Goal: Obtain resource: Download file/media

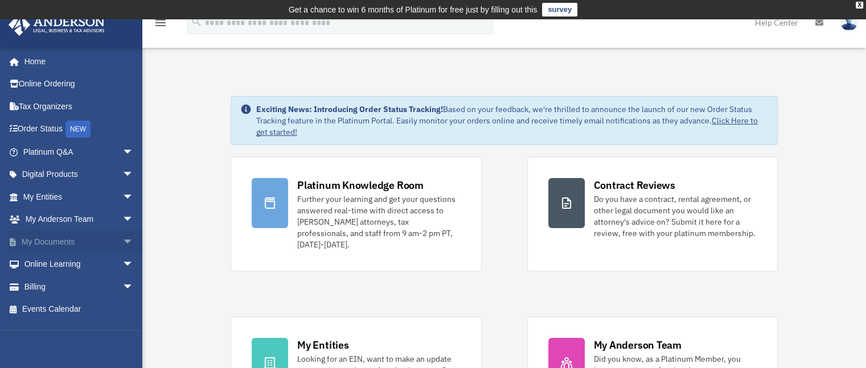
click at [122, 240] on span "arrow_drop_down" at bounding box center [133, 242] width 23 height 23
click at [63, 261] on link "Box" at bounding box center [83, 264] width 135 height 23
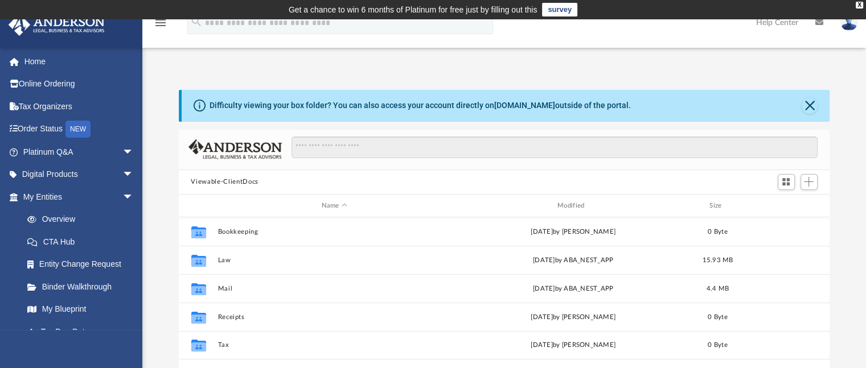
scroll to position [250, 642]
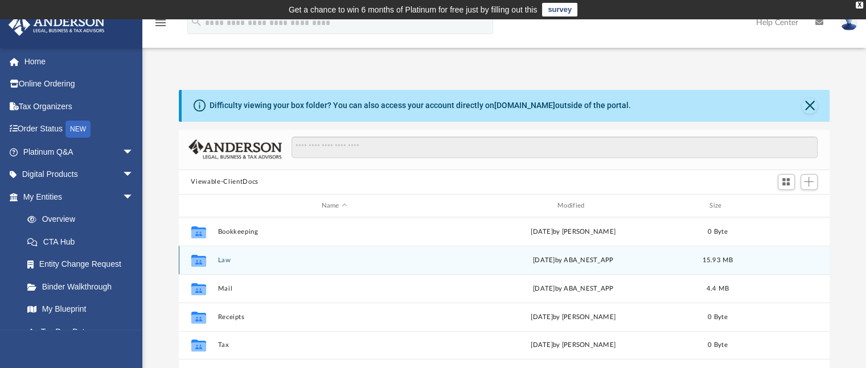
click at [227, 262] on button "Law" at bounding box center [333, 260] width 233 height 7
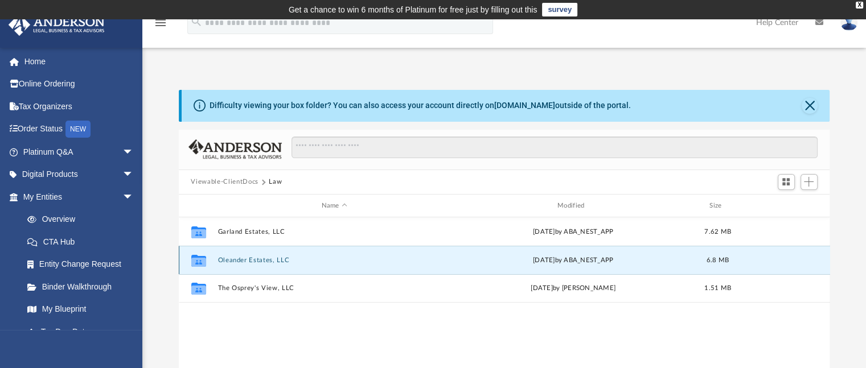
click at [241, 260] on button "Oleander Estates, LLC" at bounding box center [333, 260] width 233 height 7
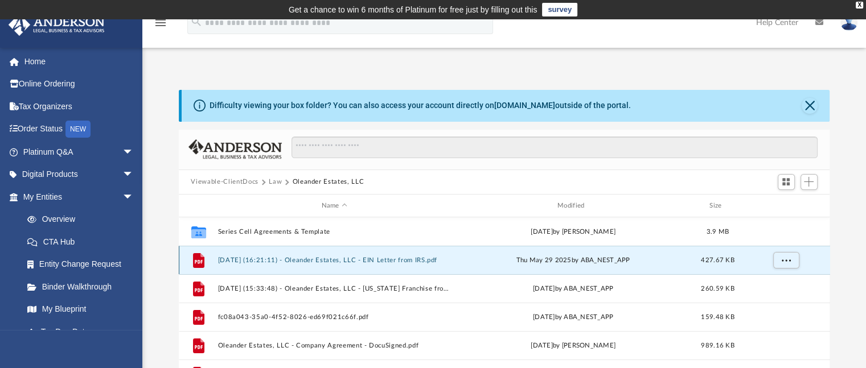
click at [314, 258] on button "[DATE] (16:21:11) - Oleander Estates, LLC - EIN Letter from IRS.pdf" at bounding box center [333, 260] width 233 height 7
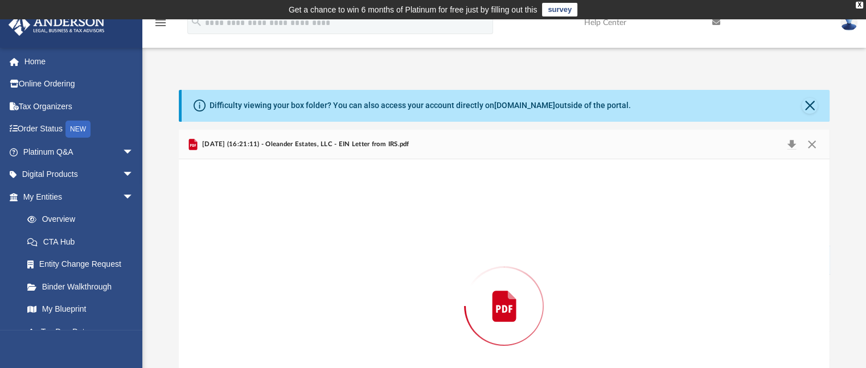
scroll to position [85, 0]
